Goal: Navigation & Orientation: Find specific page/section

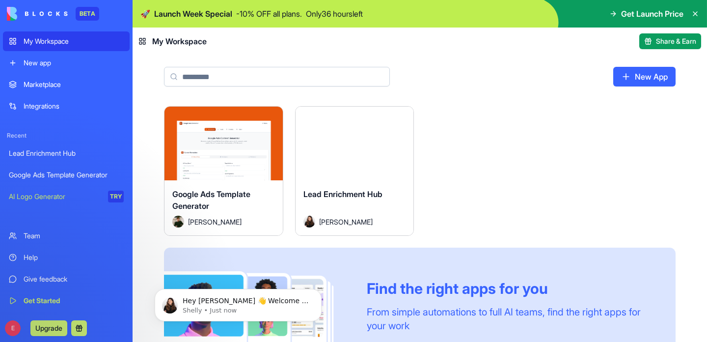
click at [45, 77] on link "Marketplace" at bounding box center [66, 85] width 127 height 20
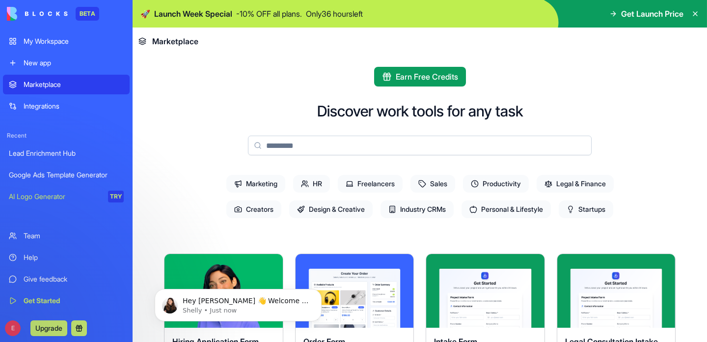
click at [76, 97] on link "Integrations" at bounding box center [66, 106] width 127 height 20
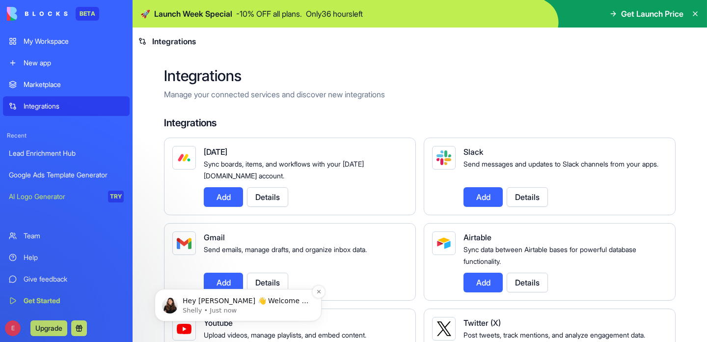
click at [207, 305] on p "Hey ethan 👋 Welcome to Blocks 🙌 I'm here if you have any questions!" at bounding box center [246, 301] width 127 height 10
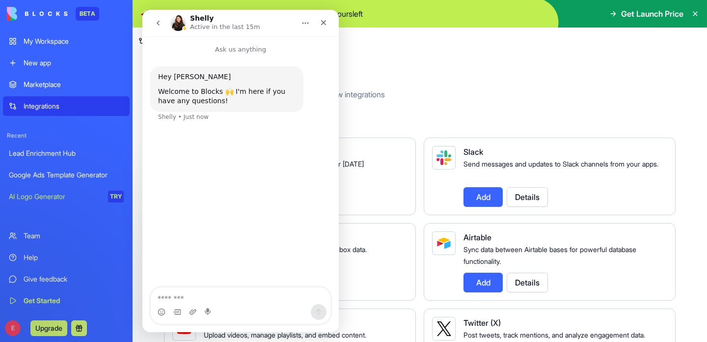
click at [161, 21] on icon "go back" at bounding box center [158, 23] width 8 height 8
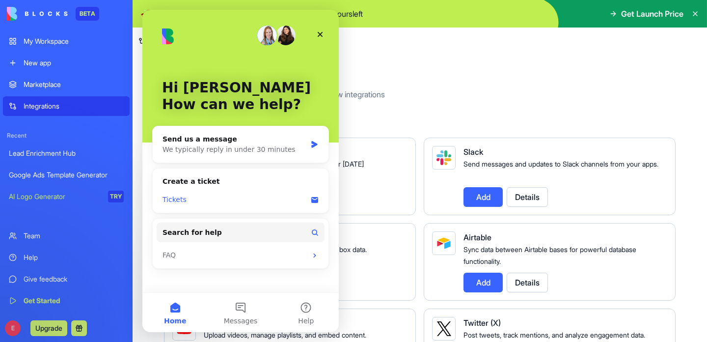
click at [318, 195] on div "Tickets" at bounding box center [241, 200] width 168 height 18
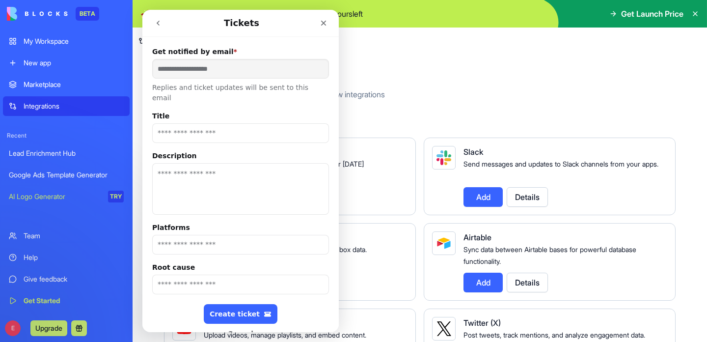
click at [156, 23] on icon "go back" at bounding box center [158, 23] width 8 height 8
